Goal: Information Seeking & Learning: Find specific fact

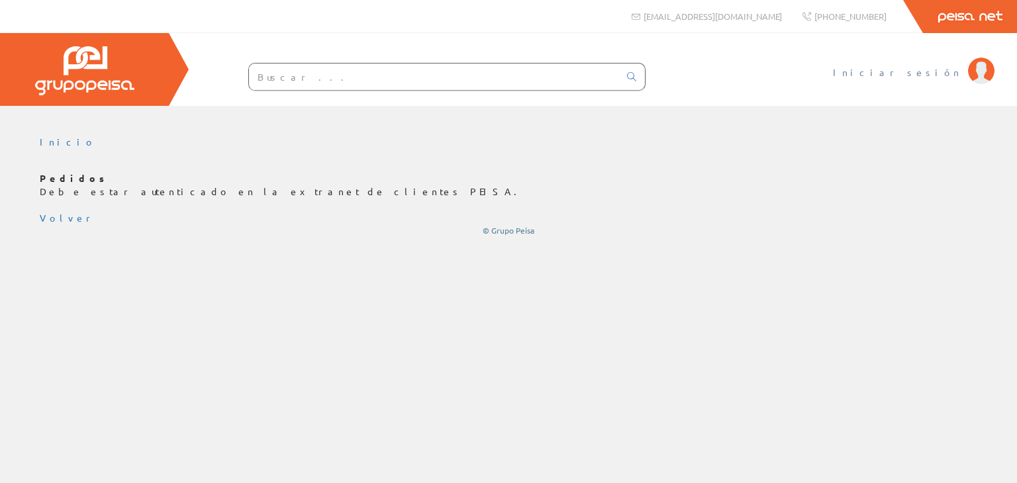
click at [947, 77] on span "Iniciar sesión" at bounding box center [897, 72] width 128 height 13
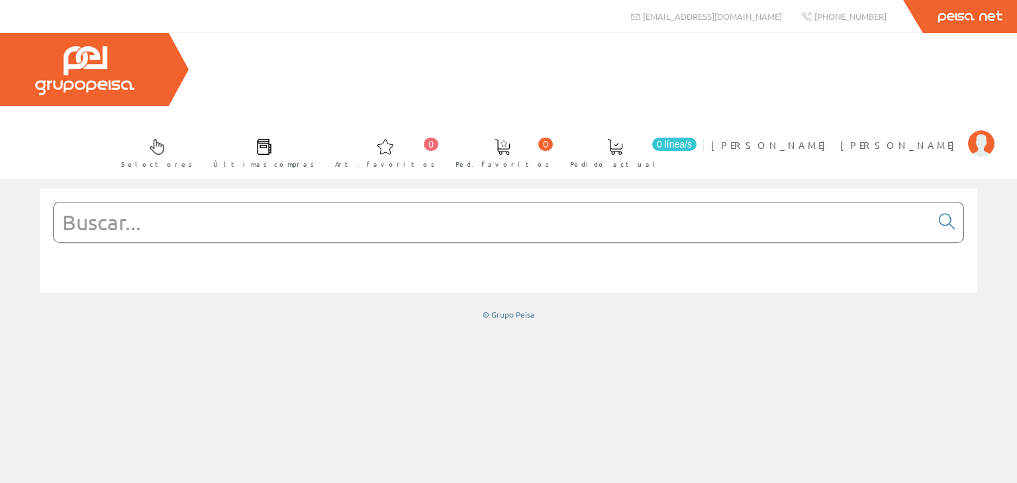
click at [138, 203] on input "text" at bounding box center [492, 223] width 877 height 40
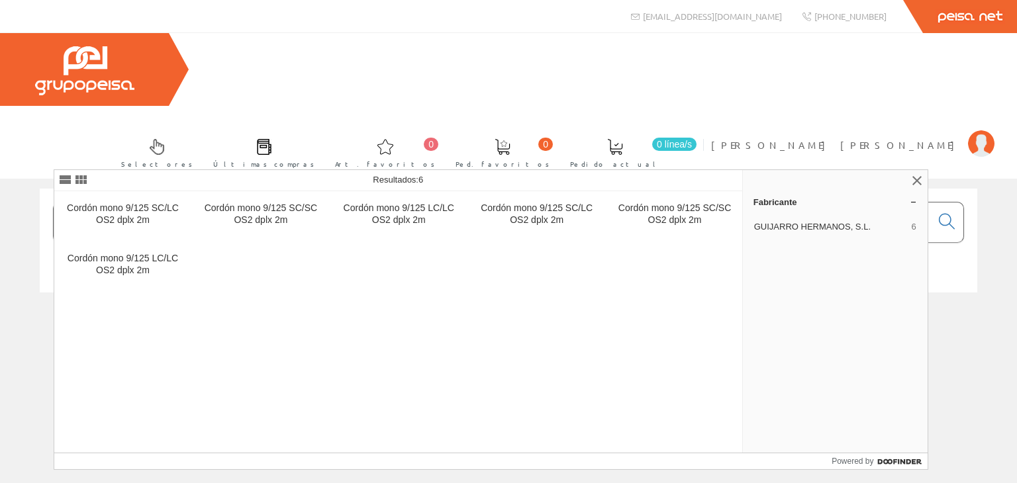
type input "ic912 lx"
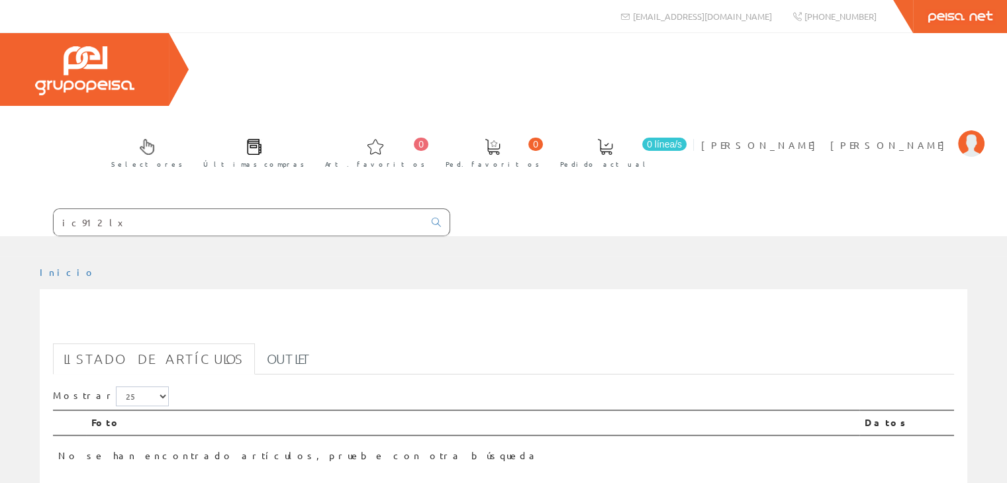
drag, startPoint x: 175, startPoint y: 146, endPoint x: -24, endPoint y: 149, distance: 198.6
click at [0, 149] on html "ic912 lx info@peisa.com 0 0" at bounding box center [503, 241] width 1007 height 483
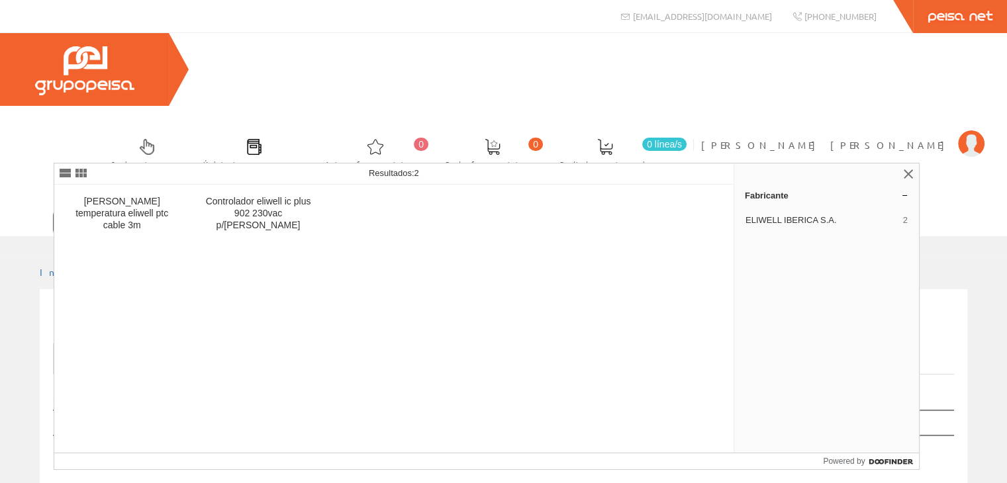
type input "eliwell"
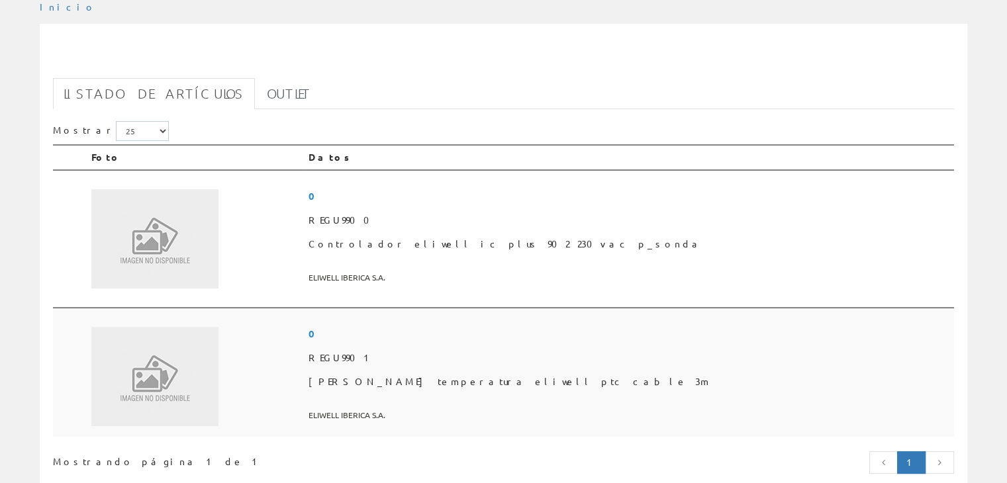
scroll to position [94, 0]
